Goal: Task Accomplishment & Management: Use online tool/utility

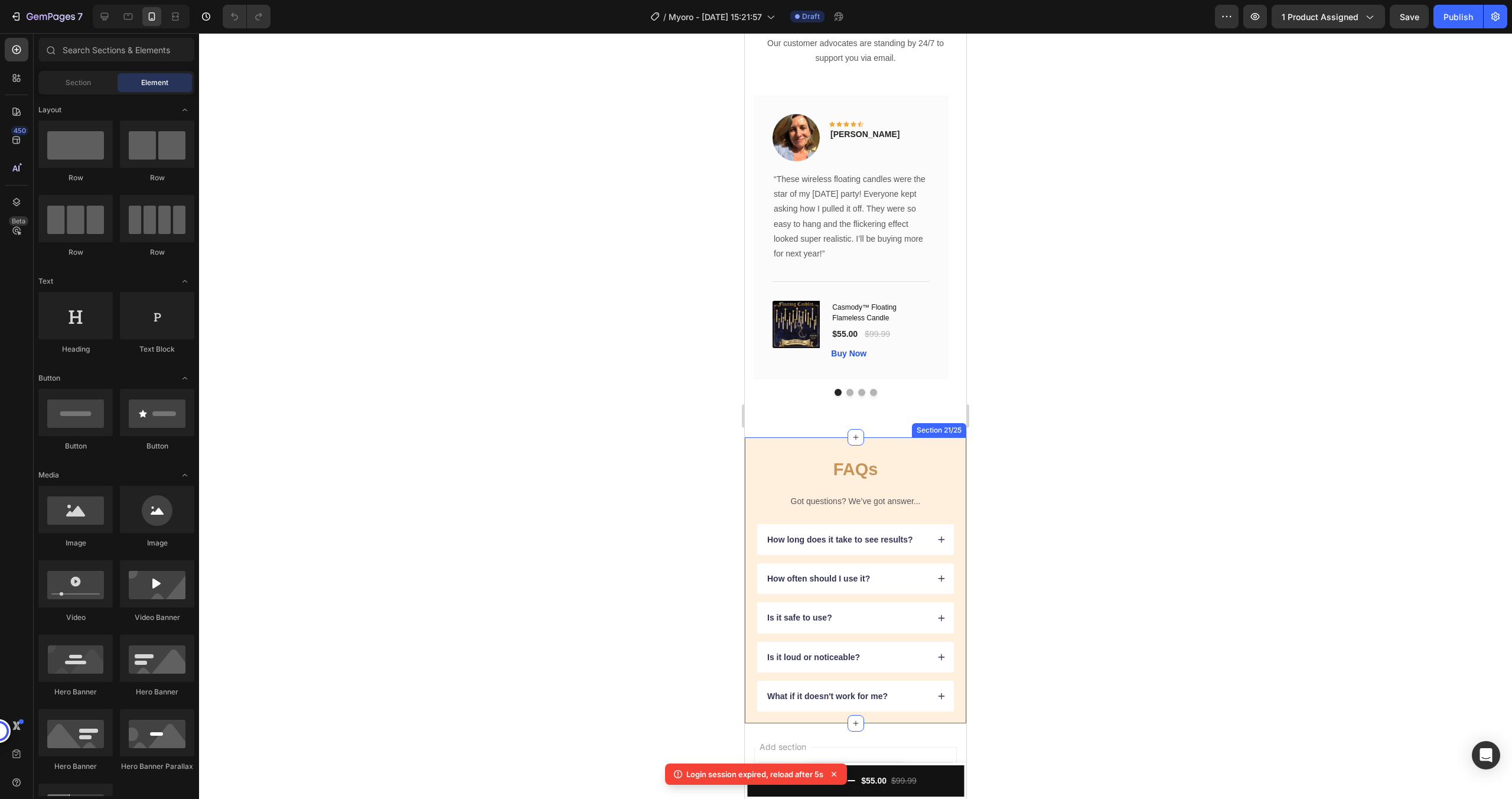
scroll to position [2417, 0]
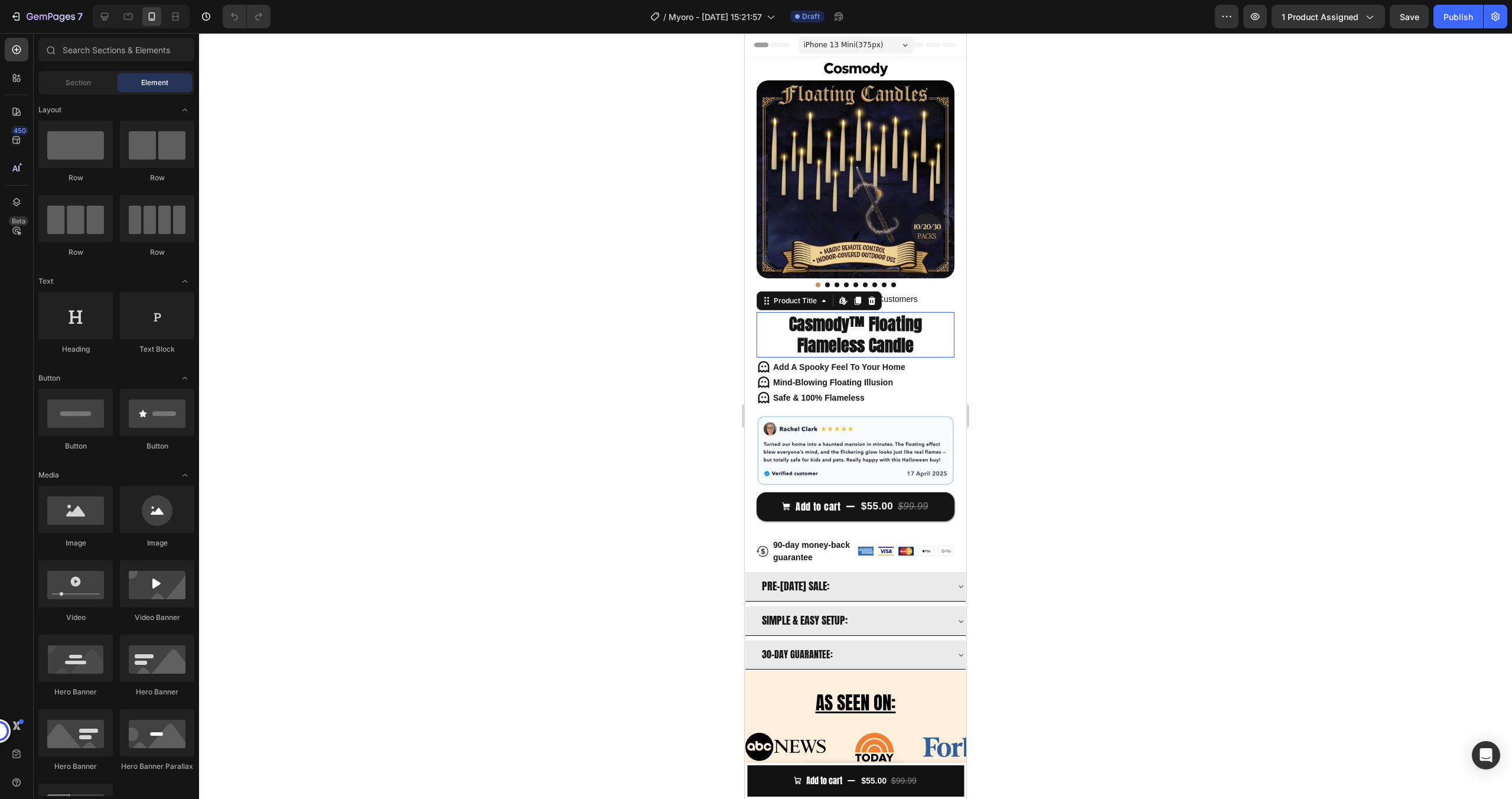
drag, startPoint x: 888, startPoint y: 327, endPoint x: 889, endPoint y: 333, distance: 6.1
click at [888, 328] on h1 "Casmody™ Floating Flameless Candle" at bounding box center [855, 334] width 198 height 45
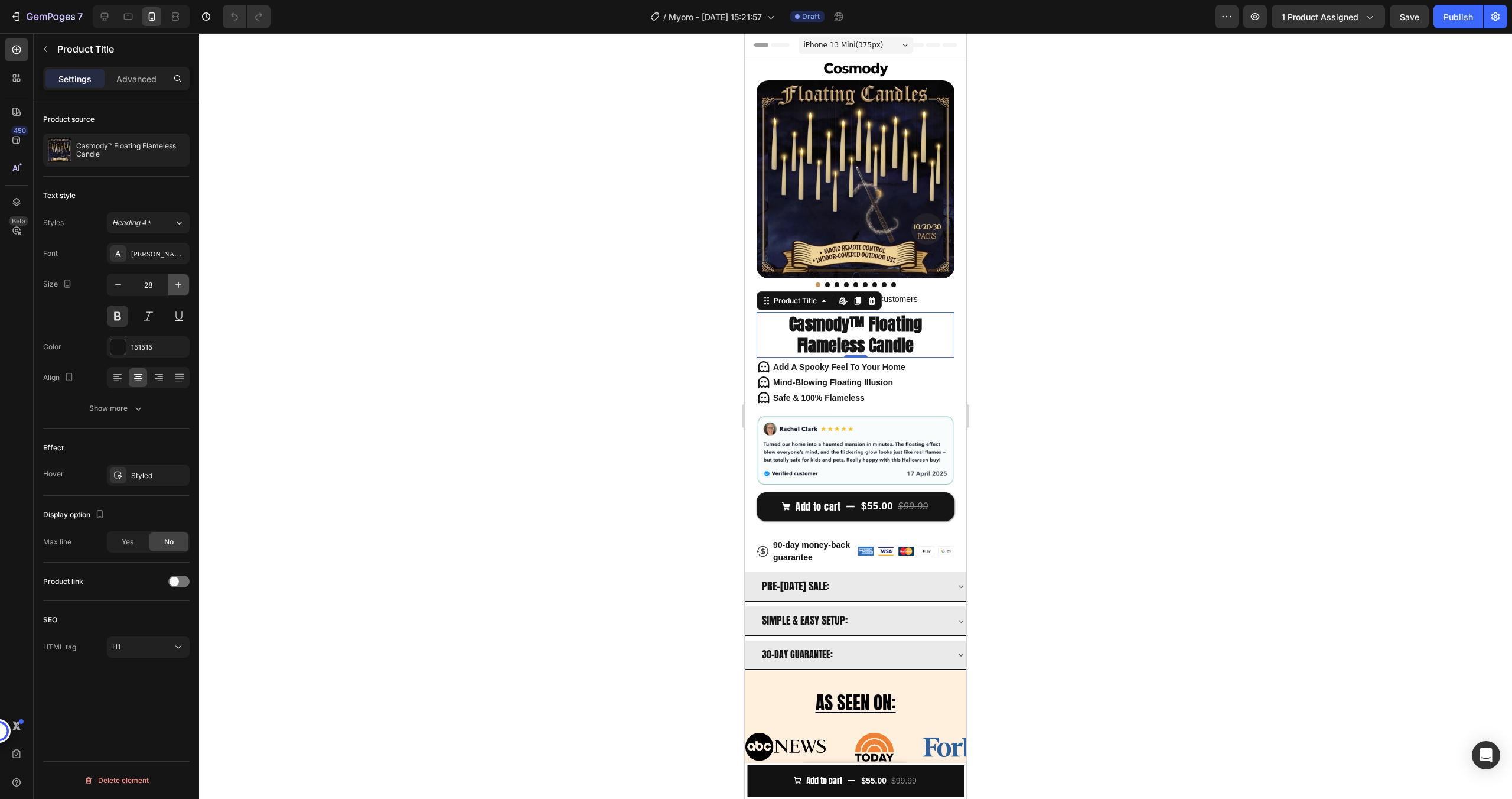
click at [173, 287] on icon "button" at bounding box center [178, 285] width 12 height 12
type input "29"
click at [467, 288] on div at bounding box center [856, 416] width 1313 height 766
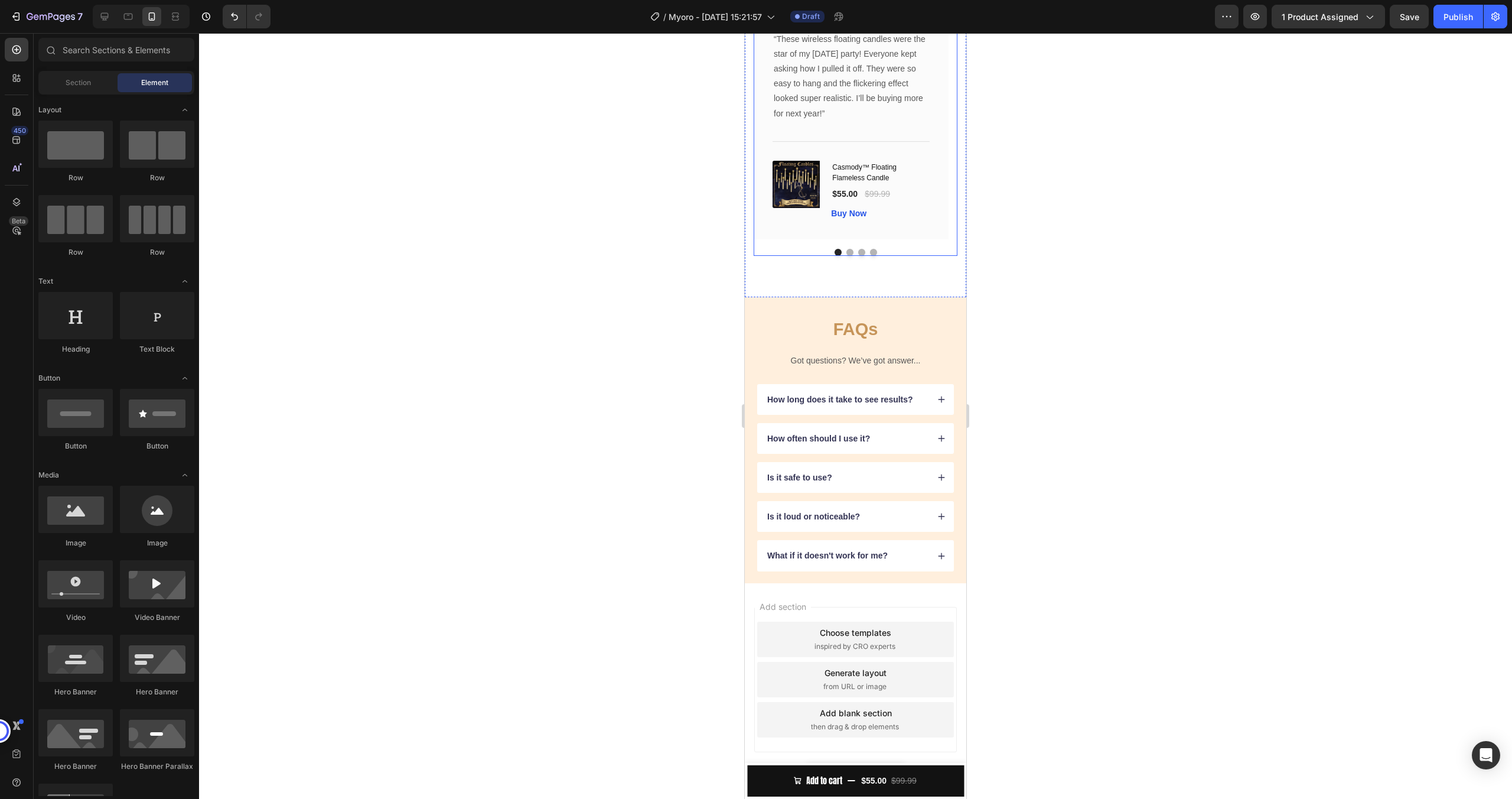
scroll to position [2419, 0]
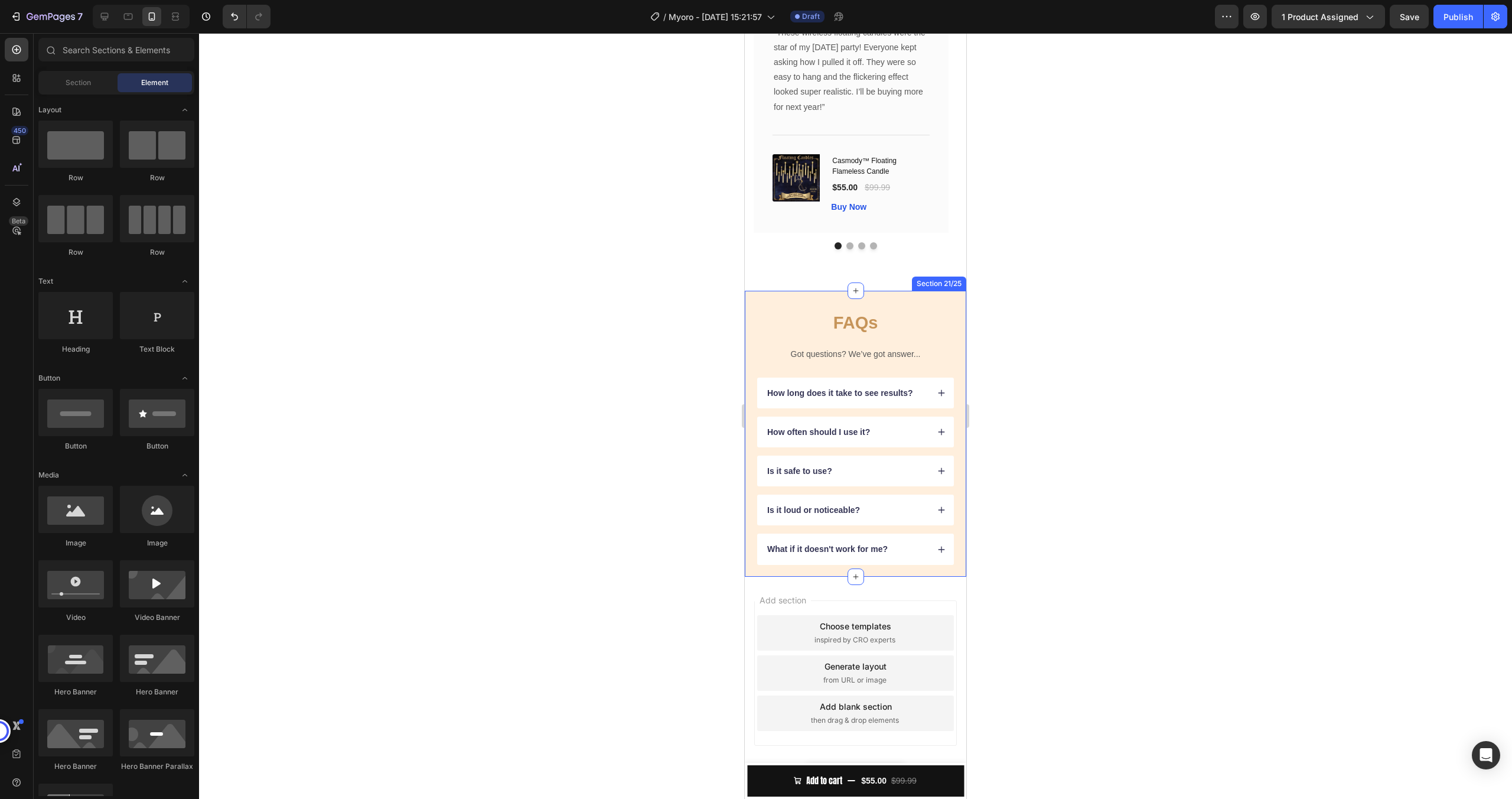
click at [923, 306] on div "FAQs Heading Got questions? We’ve got answer... Text Block How long does it tak…" at bounding box center [855, 433] width 221 height 286
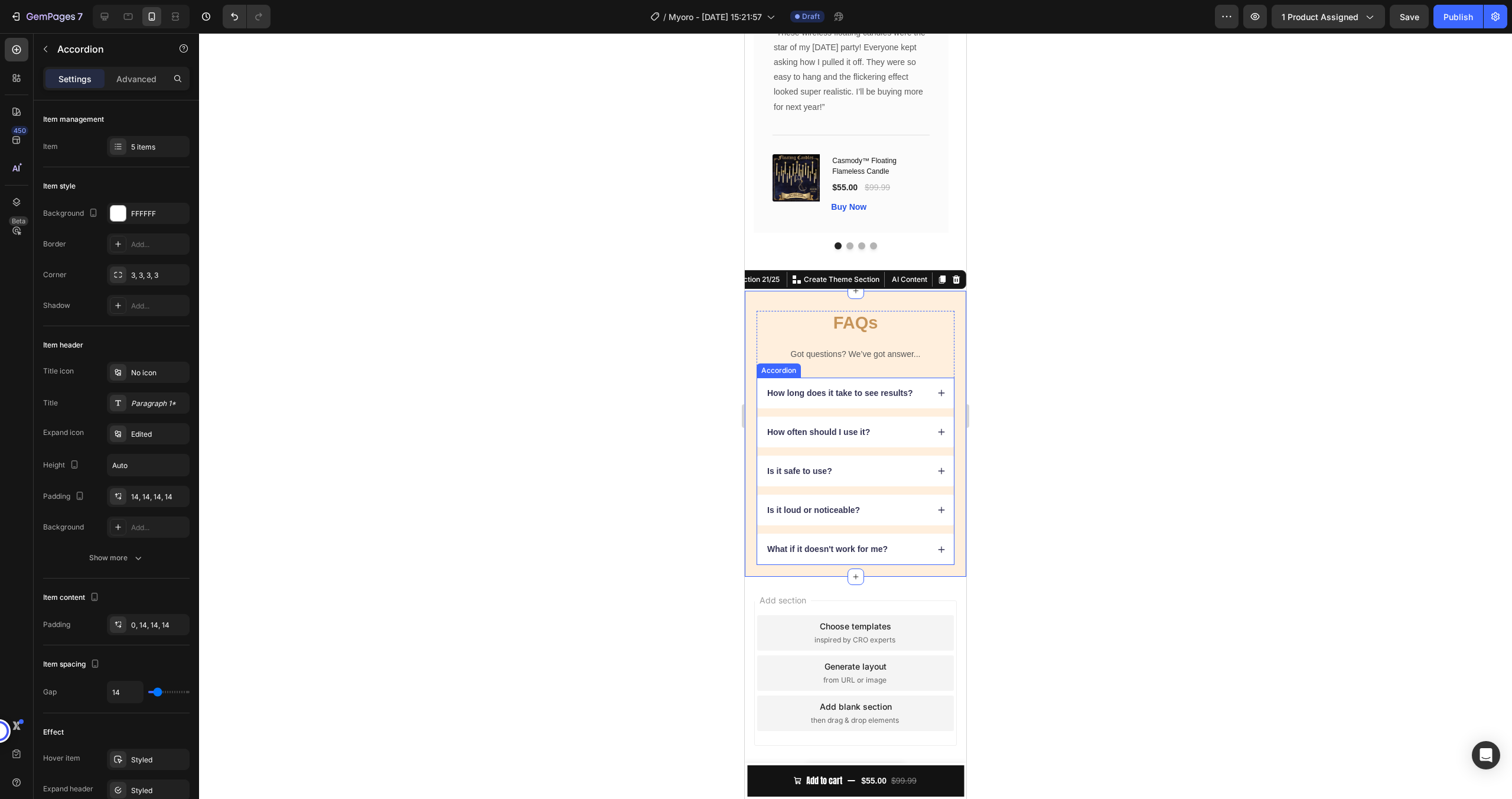
click at [938, 392] on icon at bounding box center [941, 392] width 8 height 8
